Goal: Task Accomplishment & Management: Use online tool/utility

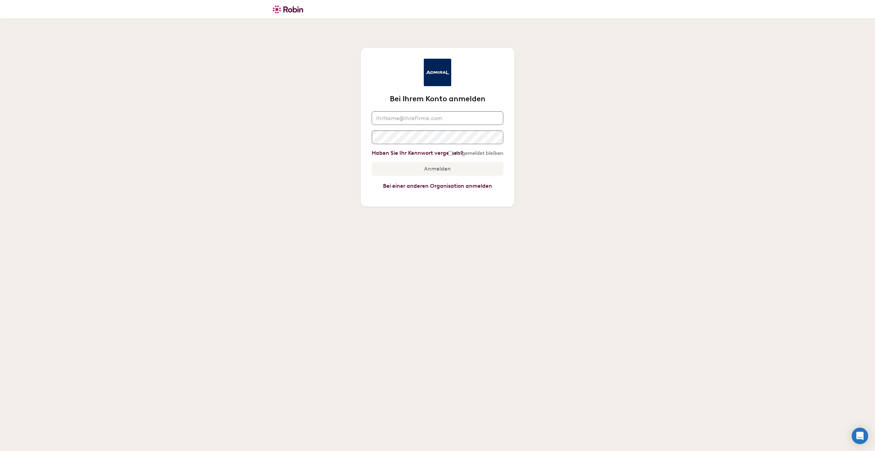
click at [493, 118] on keeper-lock "Open Keeper Popup" at bounding box center [495, 118] width 8 height 8
type input "[PERSON_NAME][EMAIL_ADDRESS][DOMAIN_NAME]"
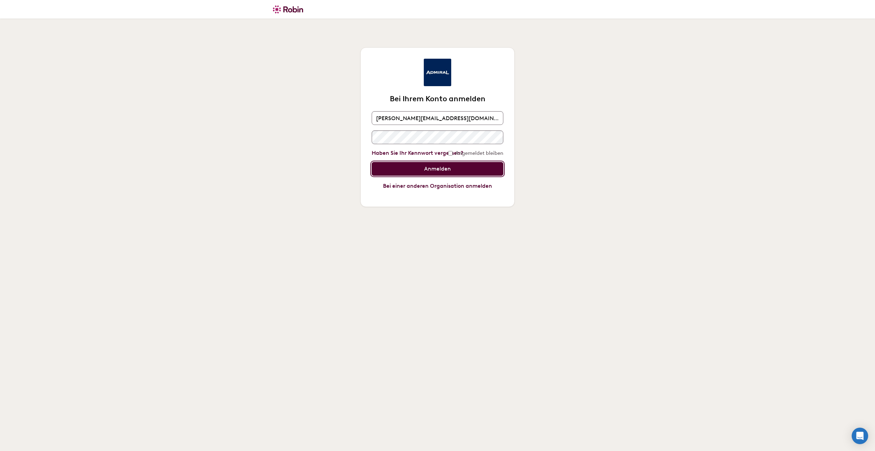
click at [409, 172] on input "Anmelden" at bounding box center [438, 169] width 132 height 14
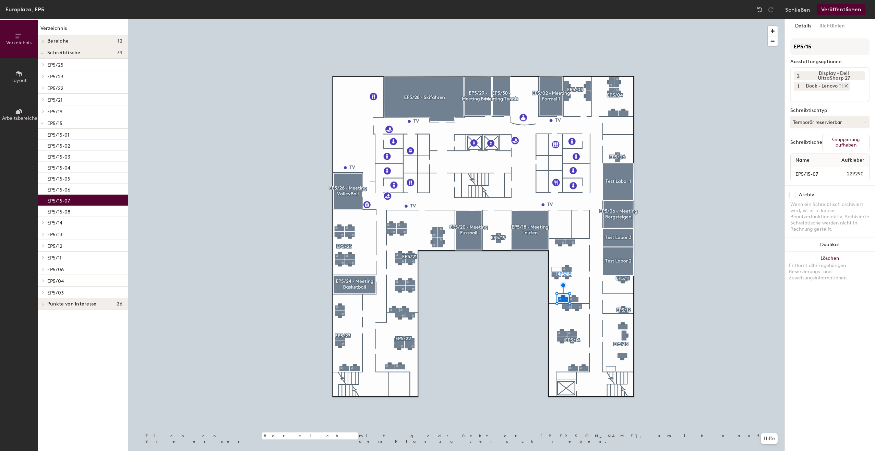
click at [848, 86] on icon at bounding box center [846, 85] width 5 height 5
click at [845, 86] on input at bounding box center [825, 84] width 62 height 8
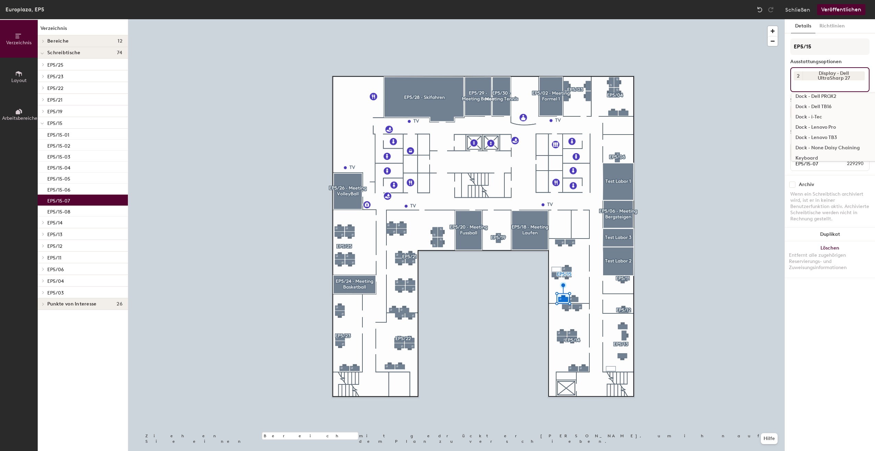
scroll to position [206, 0]
click at [814, 101] on div "Dock - i-Tec" at bounding box center [846, 101] width 109 height 10
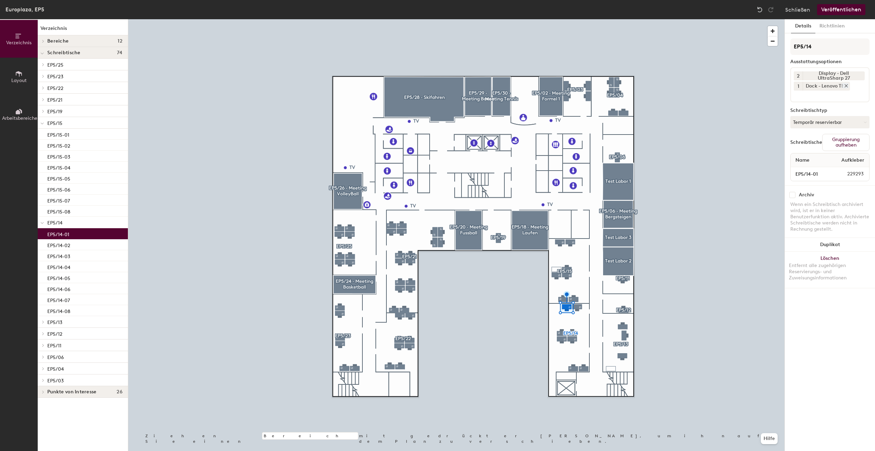
click at [847, 85] on icon at bounding box center [846, 85] width 3 height 3
click at [844, 86] on input at bounding box center [825, 84] width 62 height 8
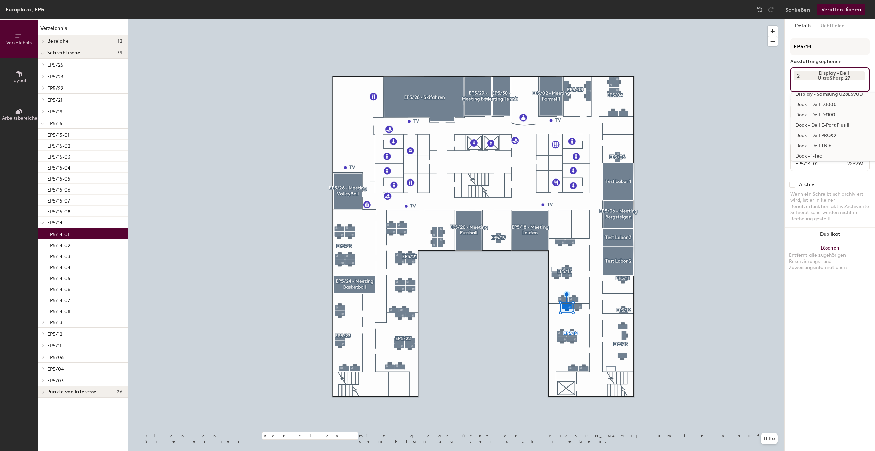
scroll to position [172, 0]
click at [821, 132] on div "Dock - i-Tec" at bounding box center [846, 135] width 109 height 10
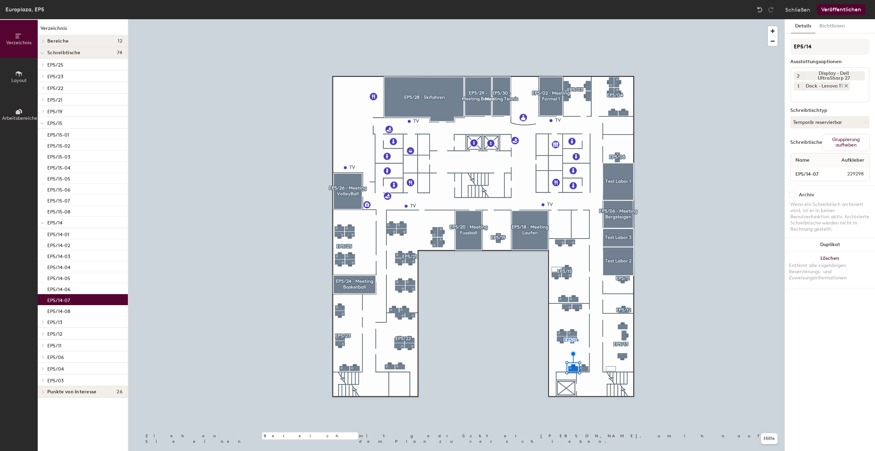
click at [848, 86] on icon at bounding box center [846, 85] width 5 height 5
click at [835, 85] on input at bounding box center [825, 84] width 62 height 8
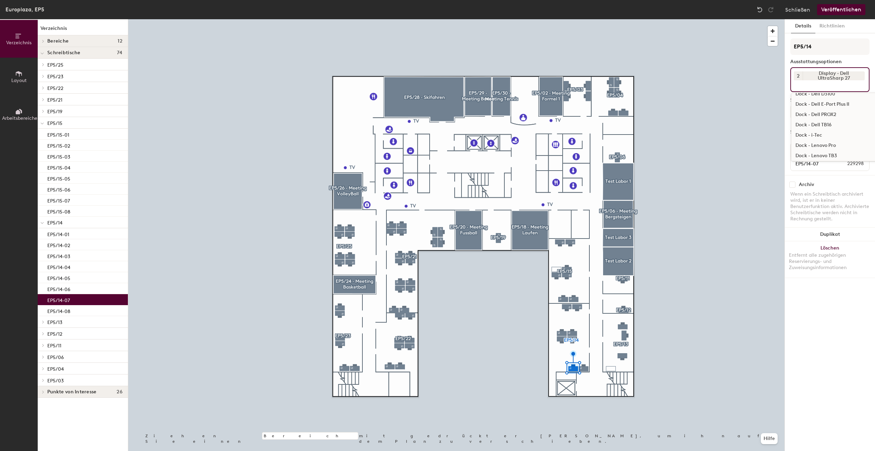
click at [825, 135] on div "Dock - i-Tec" at bounding box center [846, 135] width 109 height 10
click at [773, 19] on div at bounding box center [456, 19] width 657 height 0
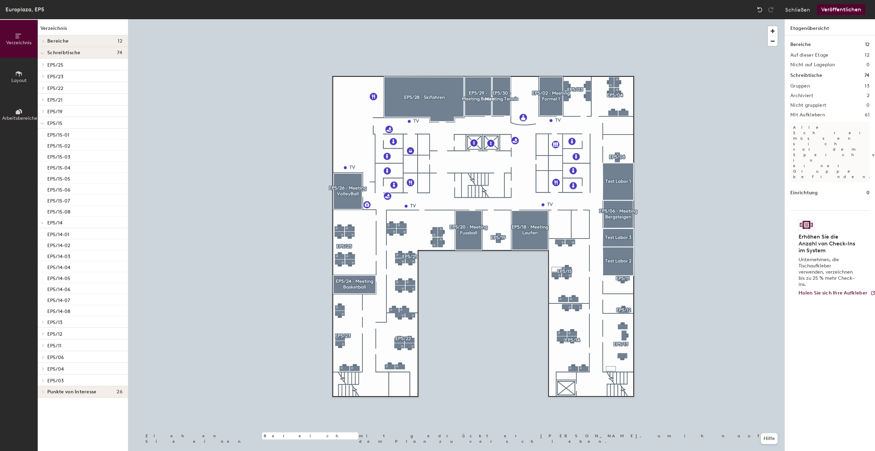
click at [583, 19] on div at bounding box center [456, 19] width 657 height 0
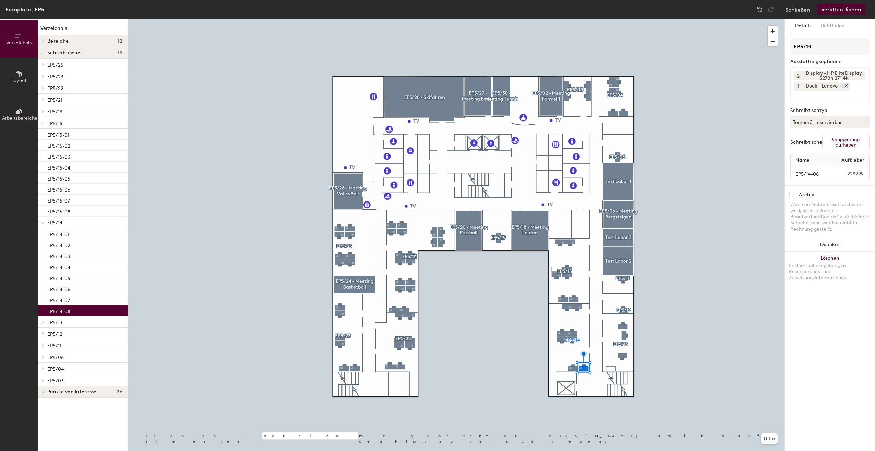
click at [847, 85] on icon at bounding box center [846, 85] width 3 height 3
click at [846, 86] on input at bounding box center [825, 84] width 62 height 8
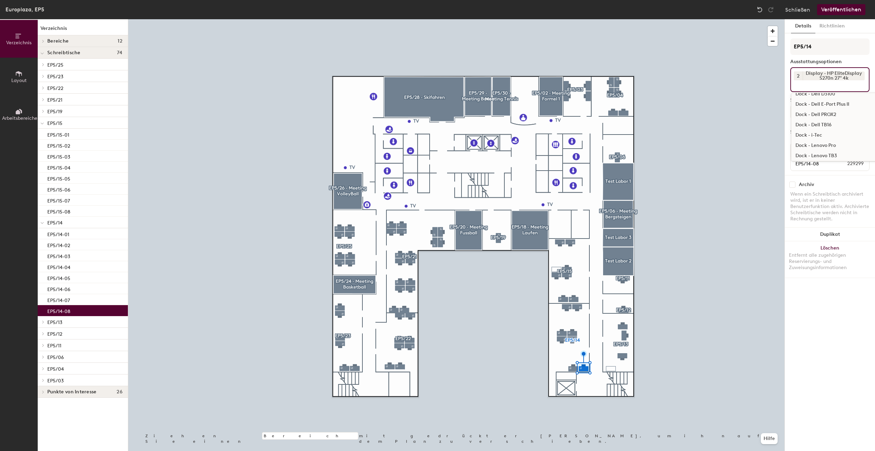
click at [816, 135] on div "Dock - i-Tec" at bounding box center [846, 135] width 109 height 10
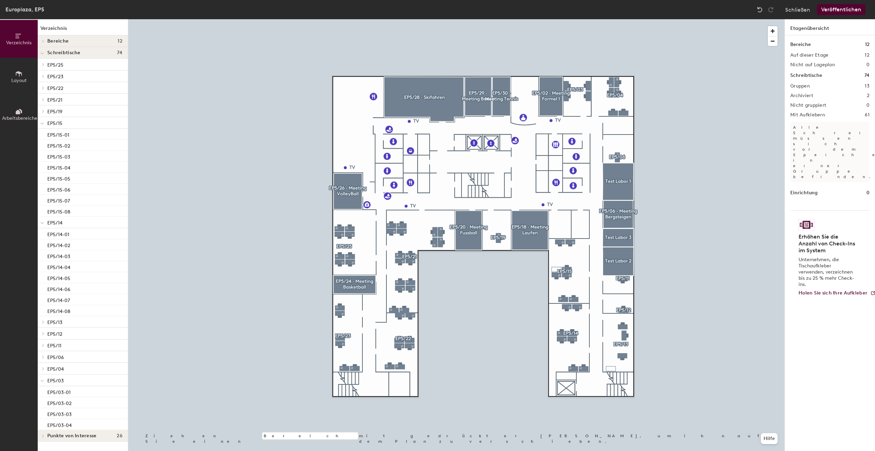
click at [846, 7] on button "Veröffentlichen" at bounding box center [841, 9] width 48 height 11
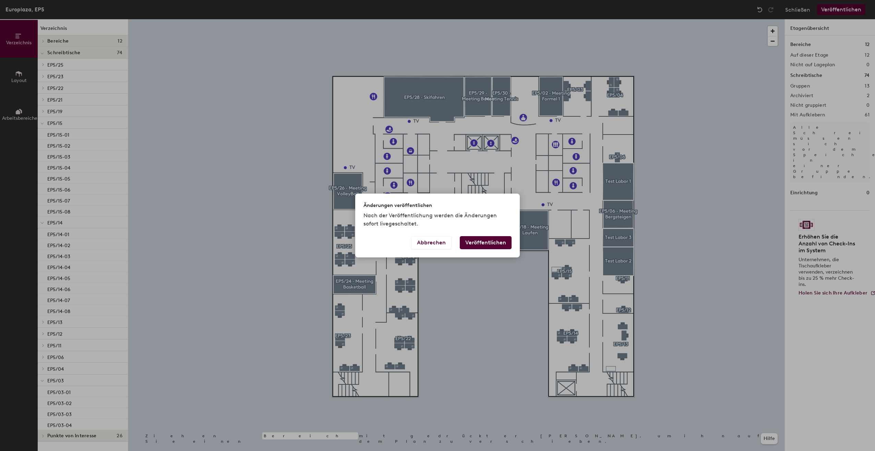
click at [479, 243] on button "Veröffentlichen" at bounding box center [486, 242] width 52 height 13
